Goal: Navigation & Orientation: Find specific page/section

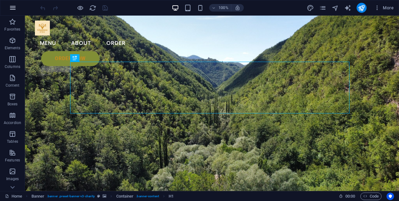
click at [10, 9] on icon "button" at bounding box center [12, 7] width 7 height 7
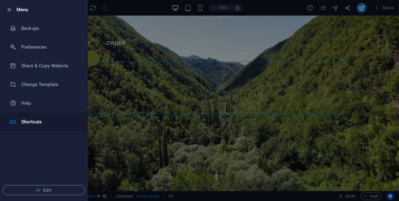
click at [30, 121] on h6 "Shortcuts" at bounding box center [50, 121] width 58 height 7
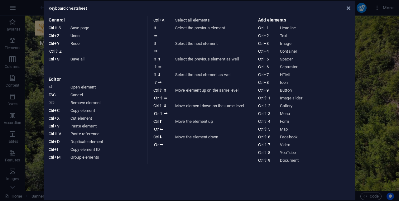
click at [30, 116] on aside "Keyboard cheatsheet General Ctrl ⇧ S Save page Ctrl Z Undo Ctrl Y Ctrl ⇧ Z Redo…" at bounding box center [199, 100] width 399 height 201
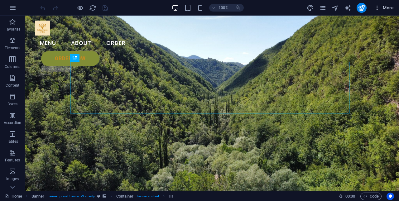
click at [391, 3] on button "More" at bounding box center [383, 8] width 25 height 10
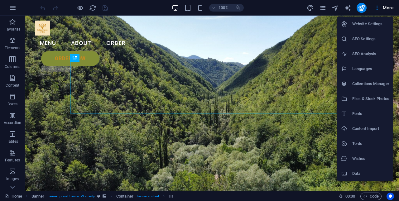
click at [375, 98] on h6 "Files & Stock Photos" at bounding box center [370, 98] width 37 height 7
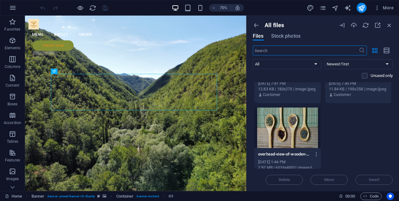
scroll to position [302, 0]
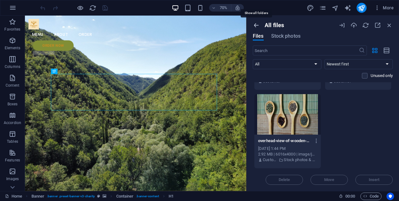
click at [256, 24] on icon "button" at bounding box center [256, 25] width 7 height 7
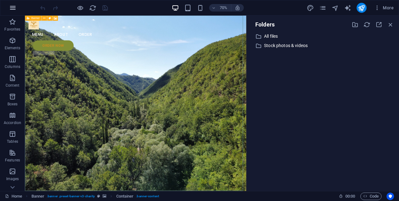
click at [13, 7] on icon "button" at bounding box center [12, 7] width 7 height 7
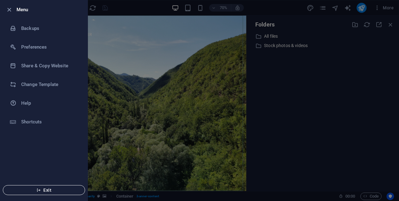
click at [45, 188] on span "Exit" at bounding box center [44, 189] width 72 height 5
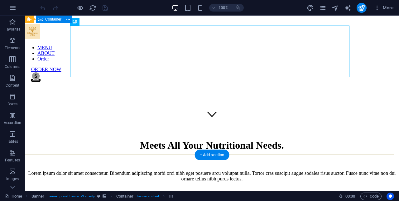
scroll to position [156, 0]
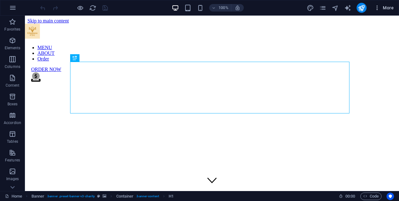
click at [386, 7] on span "More" at bounding box center [384, 8] width 20 height 6
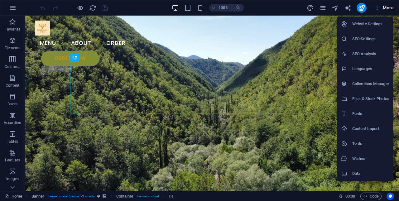
click at [378, 28] on li "Website Settings" at bounding box center [365, 24] width 56 height 15
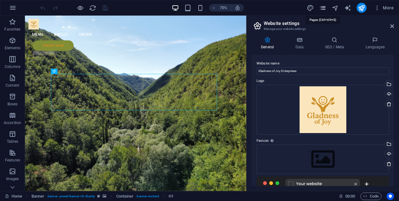
click at [325, 6] on icon "pages" at bounding box center [322, 7] width 7 height 7
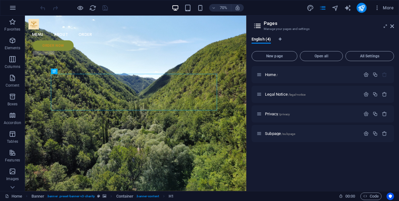
click at [314, 7] on div "More" at bounding box center [350, 8] width 89 height 10
